Goal: Use online tool/utility: Utilize a website feature to perform a specific function

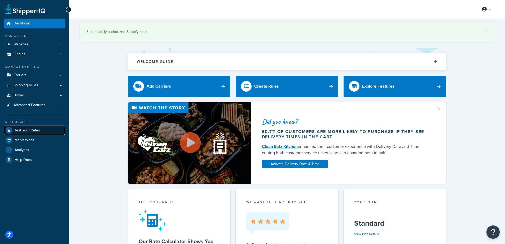
click at [28, 130] on span "Test Your Rates" at bounding box center [27, 130] width 25 height 5
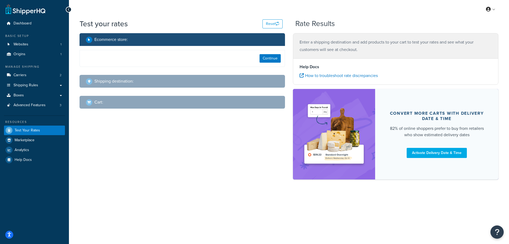
select select "[GEOGRAPHIC_DATA]"
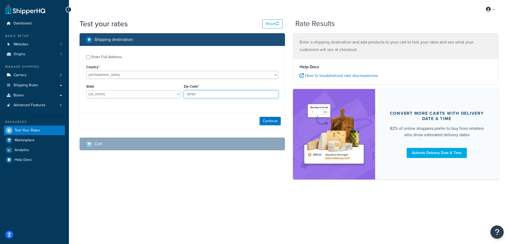
drag, startPoint x: 209, startPoint y: 94, endPoint x: 184, endPoint y: 95, distance: 25.2
click at [184, 95] on input "78759" at bounding box center [231, 94] width 95 height 8
paste input "46818"
type input "46818"
drag, startPoint x: 126, startPoint y: 92, endPoint x: 89, endPoint y: 92, distance: 37.7
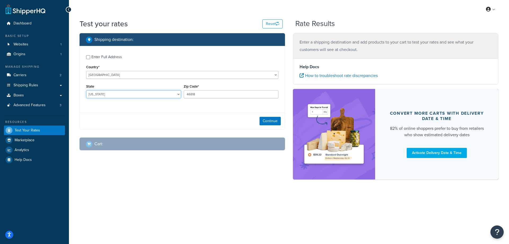
click at [89, 92] on select "[US_STATE] [US_STATE] [US_STATE] [US_STATE] [US_STATE] Armed Forces Americas Ar…" at bounding box center [133, 94] width 95 height 8
select select "IN"
click at [86, 90] on select "[US_STATE] [US_STATE] [US_STATE] [US_STATE] [US_STATE] Armed Forces Americas Ar…" at bounding box center [133, 94] width 95 height 8
click at [81, 109] on div "Enter Full Address Country* [GEOGRAPHIC_DATA] [GEOGRAPHIC_DATA] [GEOGRAPHIC_DAT…" at bounding box center [183, 88] width 206 height 84
click at [266, 119] on button "Continue" at bounding box center [270, 121] width 21 height 8
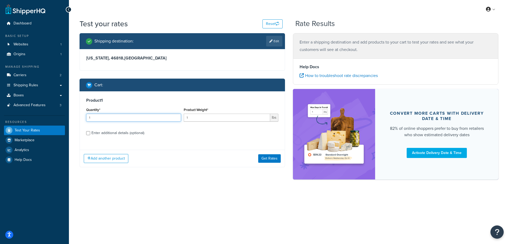
drag, startPoint x: 114, startPoint y: 119, endPoint x: 67, endPoint y: 118, distance: 47.0
click at [67, 118] on div "Dashboard Basic Setup Websites 1 Origins 1 Manage Shipping Carriers 2 Shipping …" at bounding box center [254, 122] width 509 height 244
type input "100"
drag, startPoint x: 189, startPoint y: 119, endPoint x: 183, endPoint y: 119, distance: 6.4
click at [183, 119] on div "Product Weight* 1 lbs" at bounding box center [231, 115] width 98 height 19
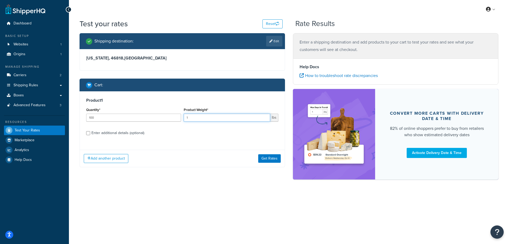
paste input "2.99"
type input "2.99"
click at [271, 160] on button "Get Rates" at bounding box center [269, 158] width 23 height 8
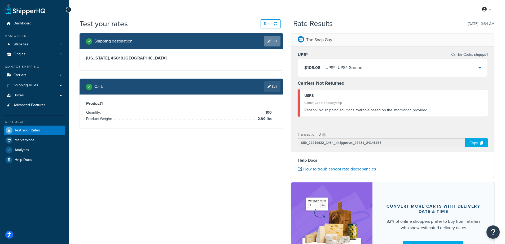
click at [272, 41] on link "Edit" at bounding box center [272, 41] width 16 height 11
select select "IN"
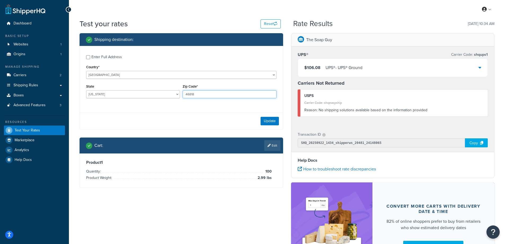
drag, startPoint x: 194, startPoint y: 95, endPoint x: 181, endPoint y: 94, distance: 12.5
click at [181, 94] on div "Zip Code* 46818" at bounding box center [229, 92] width 97 height 19
paste input "7421"
type input "47421"
click at [270, 120] on button "Update" at bounding box center [270, 121] width 18 height 8
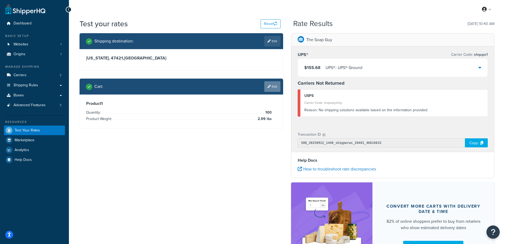
click at [274, 85] on link "Edit" at bounding box center [272, 86] width 16 height 11
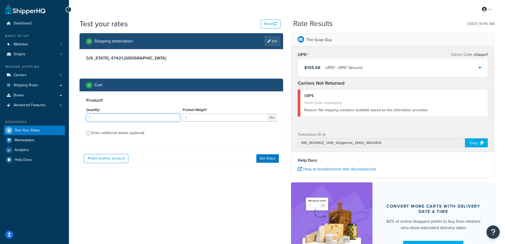
drag, startPoint x: 113, startPoint y: 119, endPoint x: 80, endPoint y: 119, distance: 32.9
click at [80, 119] on div "Product 1 Quantity* 1 Product Weight* 1 lbs Enter additional details (optional)" at bounding box center [181, 118] width 203 height 54
type input "100"
drag, startPoint x: 192, startPoint y: 120, endPoint x: 180, endPoint y: 121, distance: 11.7
click at [180, 121] on div "Quantity* 100 Product Weight* 1 lbs" at bounding box center [181, 115] width 193 height 19
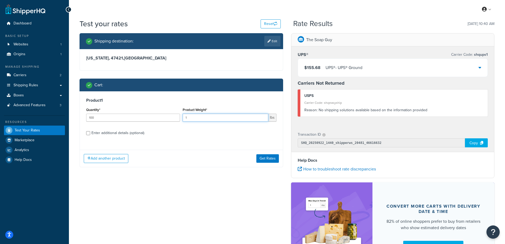
paste input "0.12"
type input "0.12"
click at [262, 159] on button "Get Rates" at bounding box center [267, 158] width 23 height 8
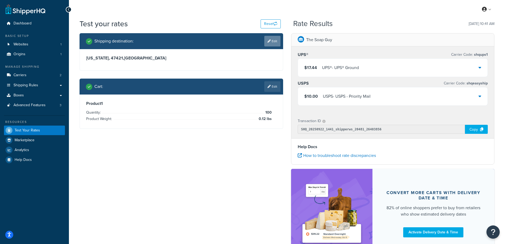
click at [276, 41] on link "Edit" at bounding box center [272, 41] width 16 height 11
select select "IN"
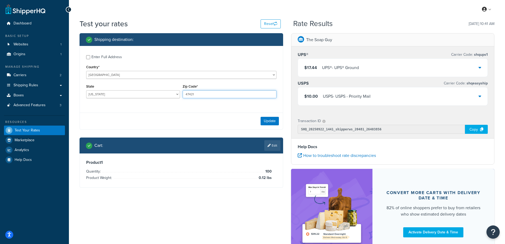
drag, startPoint x: 195, startPoint y: 94, endPoint x: 183, endPoint y: 93, distance: 12.7
click at [183, 93] on input "47421" at bounding box center [230, 94] width 94 height 8
paste input "93933"
type input "93933"
click at [159, 104] on div "Enter Full Address Country* [GEOGRAPHIC_DATA] [GEOGRAPHIC_DATA] [GEOGRAPHIC_DAT…" at bounding box center [181, 77] width 203 height 63
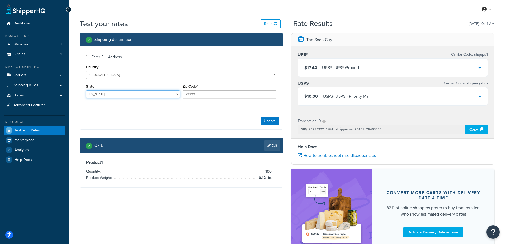
click at [108, 94] on select "[US_STATE] [US_STATE] [US_STATE] [US_STATE] [US_STATE] Armed Forces Americas Ar…" at bounding box center [133, 94] width 94 height 8
select select "CA"
click at [86, 90] on select "[US_STATE] [US_STATE] [US_STATE] [US_STATE] [US_STATE] Armed Forces Americas Ar…" at bounding box center [133, 94] width 94 height 8
click at [140, 102] on div "Enter Full Address Country* [GEOGRAPHIC_DATA] [GEOGRAPHIC_DATA] [GEOGRAPHIC_DAT…" at bounding box center [181, 77] width 203 height 63
click at [270, 121] on button "Update" at bounding box center [270, 121] width 18 height 8
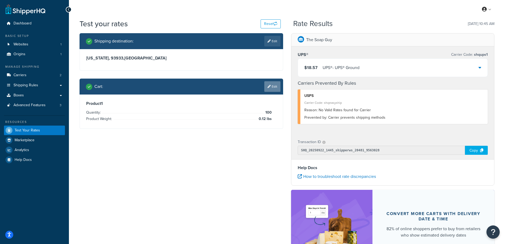
click at [272, 83] on link "Edit" at bounding box center [272, 86] width 16 height 11
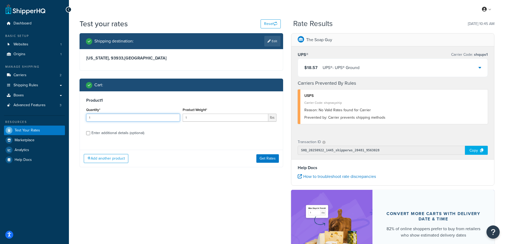
drag, startPoint x: 94, startPoint y: 118, endPoint x: 88, endPoint y: 117, distance: 5.9
click at [88, 117] on input "1" at bounding box center [133, 117] width 94 height 8
type input "100"
drag, startPoint x: 203, startPoint y: 118, endPoint x: 172, endPoint y: 118, distance: 30.2
click at [172, 118] on div "Quantity* 100 Product Weight* 1 lbs" at bounding box center [181, 115] width 193 height 19
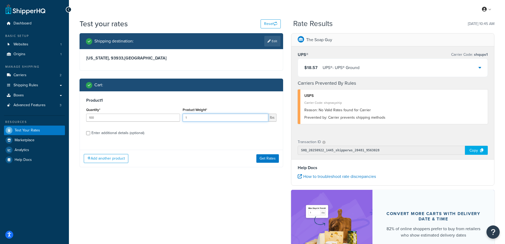
paste input "0.39"
type input "0.39"
click at [213, 129] on label "Enter additional details (optional)" at bounding box center [183, 132] width 185 height 8
click at [90, 131] on input "Enter additional details (optional)" at bounding box center [88, 133] width 4 height 4
checkbox input "true"
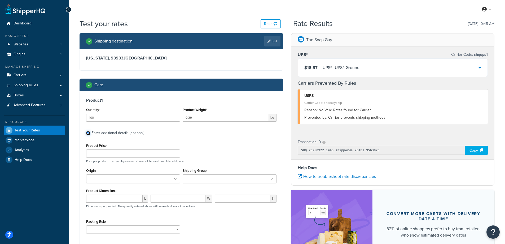
scroll to position [67, 0]
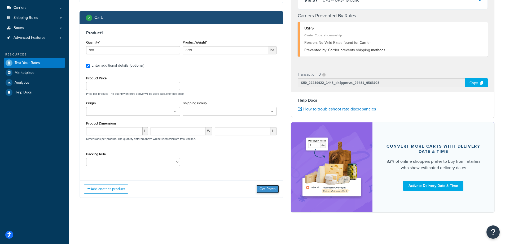
click at [269, 190] on button "Get Rates" at bounding box center [267, 189] width 23 height 8
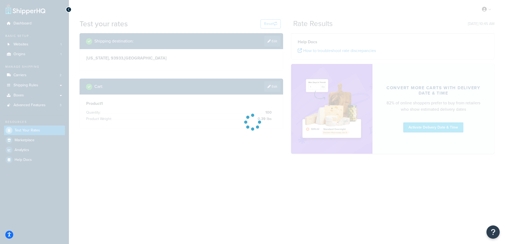
scroll to position [0, 0]
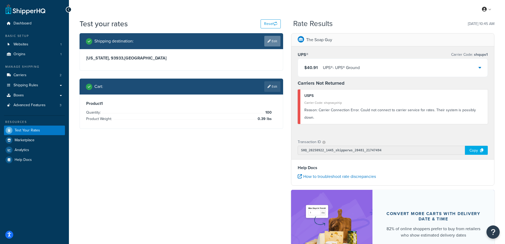
click at [273, 40] on link "Edit" at bounding box center [272, 41] width 16 height 11
select select "CA"
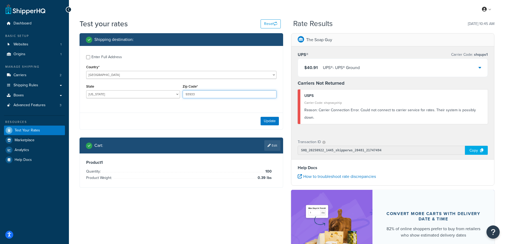
drag, startPoint x: 200, startPoint y: 92, endPoint x: 184, endPoint y: 94, distance: 16.0
click at [184, 94] on input "93933" at bounding box center [230, 94] width 94 height 8
paste input "33974"
type input "33974"
click at [130, 94] on select "[US_STATE] [US_STATE] [US_STATE] [US_STATE] [US_STATE] Armed Forces Americas Ar…" at bounding box center [133, 94] width 94 height 8
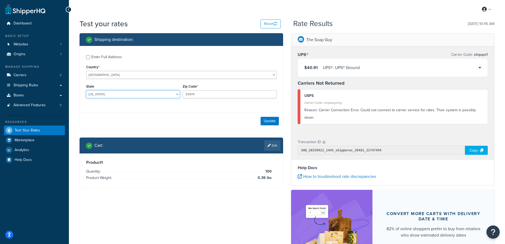
select select "FL"
click at [86, 90] on select "[US_STATE] [US_STATE] [US_STATE] [US_STATE] [US_STATE] Armed Forces Americas Ar…" at bounding box center [133, 94] width 94 height 8
click at [77, 197] on div "Shipping destination : Enter Full Address Country* [GEOGRAPHIC_DATA] [GEOGRAPHI…" at bounding box center [287, 158] width 423 height 251
click at [268, 123] on button "Update" at bounding box center [270, 121] width 18 height 8
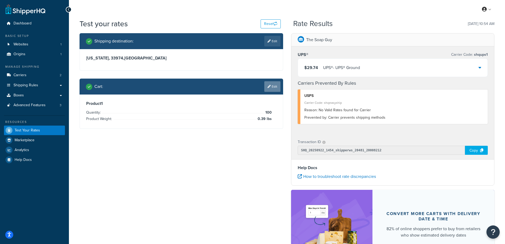
click at [273, 84] on link "Edit" at bounding box center [272, 86] width 16 height 11
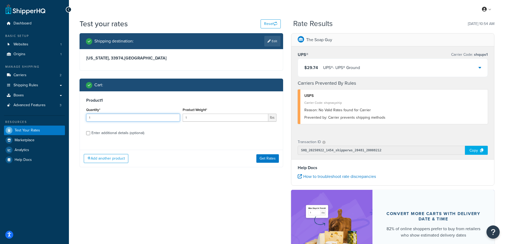
click at [129, 116] on input "1" at bounding box center [133, 117] width 94 height 8
type input "100"
drag, startPoint x: 189, startPoint y: 119, endPoint x: 181, endPoint y: 119, distance: 7.5
click at [181, 119] on div "Product Weight* 1 lbs" at bounding box center [229, 115] width 97 height 19
paste input "0.84"
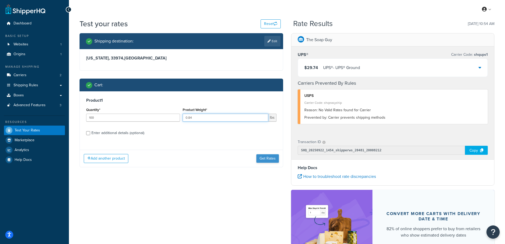
type input "0.84"
click at [264, 158] on button "Get Rates" at bounding box center [267, 158] width 23 height 8
